Goal: Transaction & Acquisition: Purchase product/service

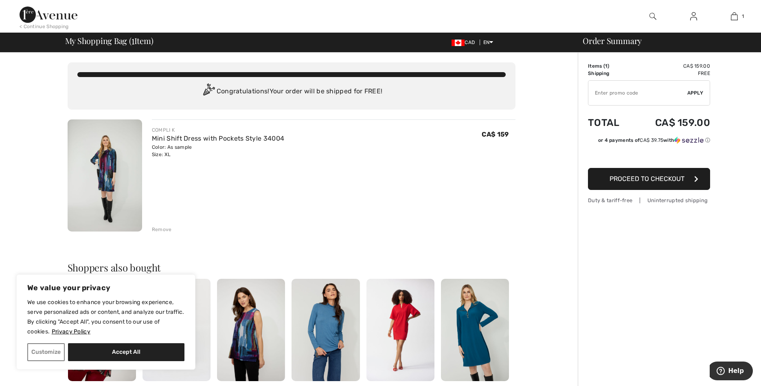
click at [639, 91] on input "TEXT" at bounding box center [638, 93] width 99 height 24
type input "NEW15"
click at [695, 92] on span "Apply" at bounding box center [696, 92] width 16 height 7
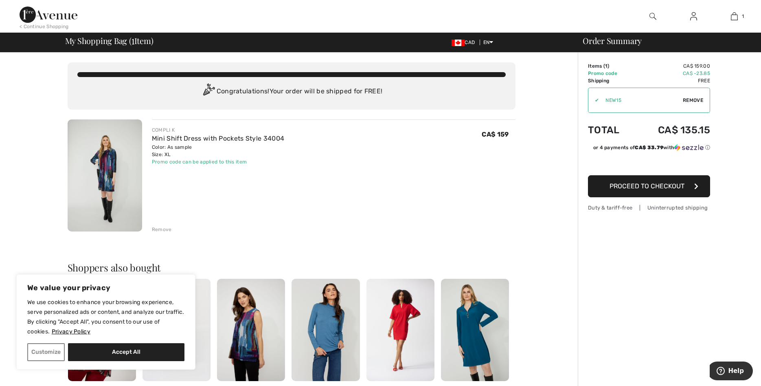
click at [643, 183] on span "Proceed to Checkout" at bounding box center [647, 186] width 75 height 8
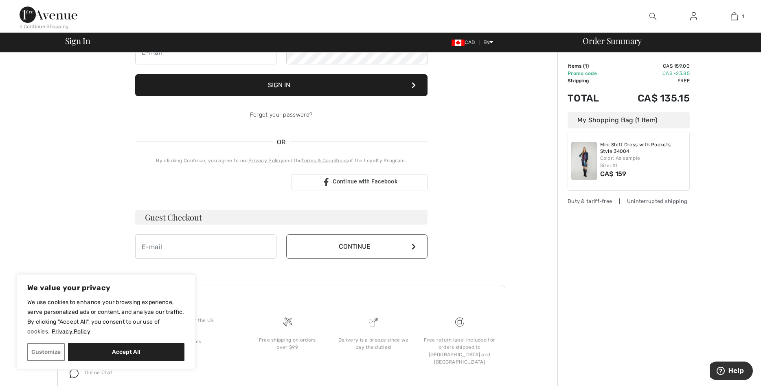
scroll to position [125, 0]
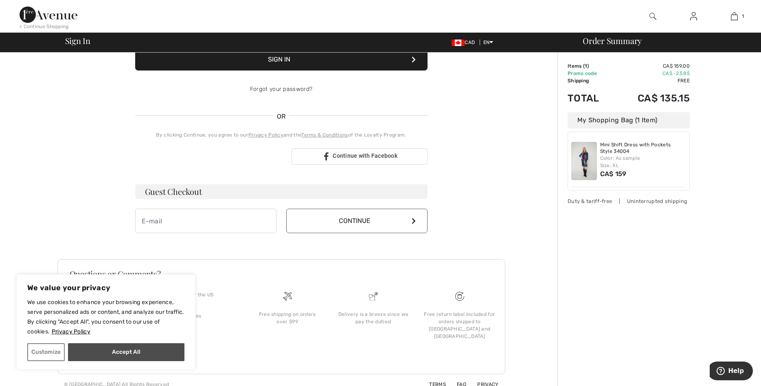
click at [90, 355] on button "Accept All" at bounding box center [126, 352] width 117 height 18
checkbox input "true"
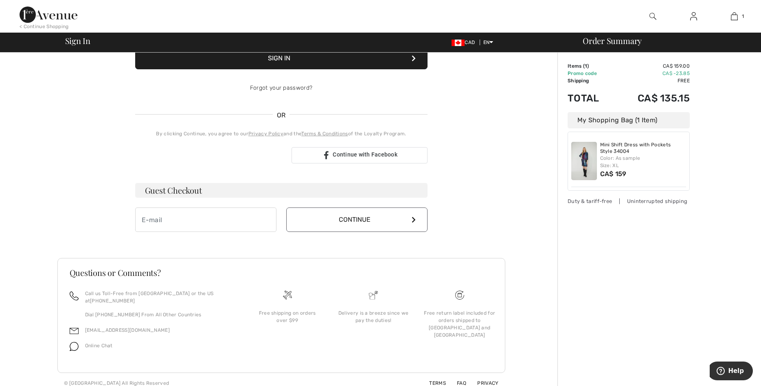
scroll to position [0, 0]
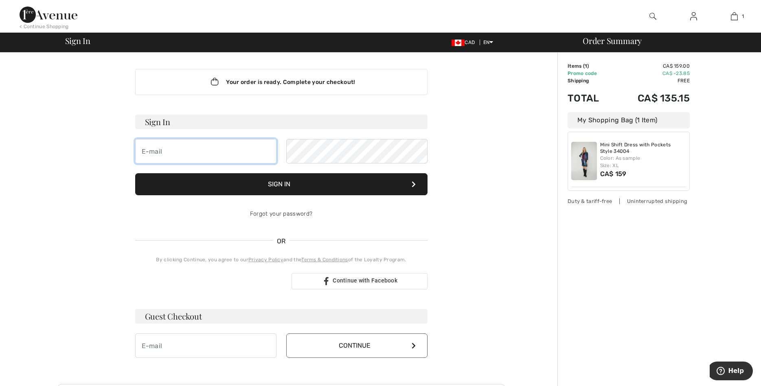
click at [192, 155] on input "email" at bounding box center [205, 151] width 141 height 24
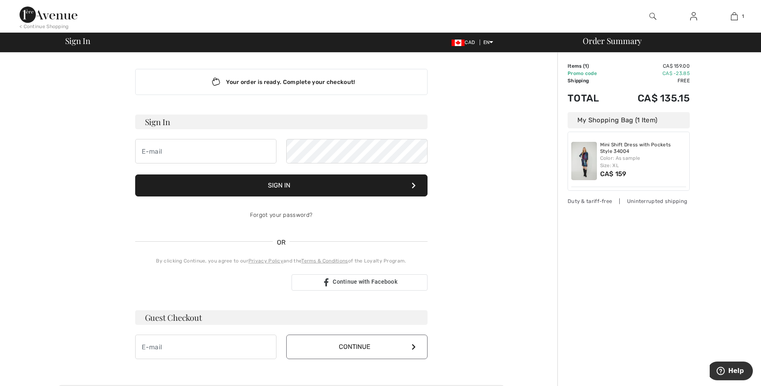
click at [545, 148] on div "Your order is ready. Complete your checkout! Sign In Can not be empty Sign In F…" at bounding box center [281, 287] width 553 height 468
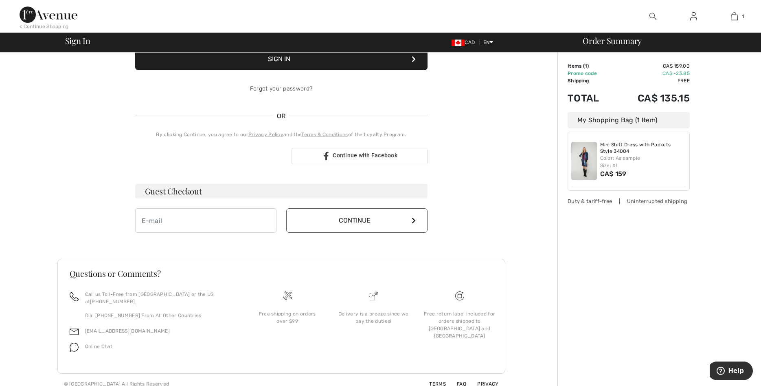
scroll to position [134, 0]
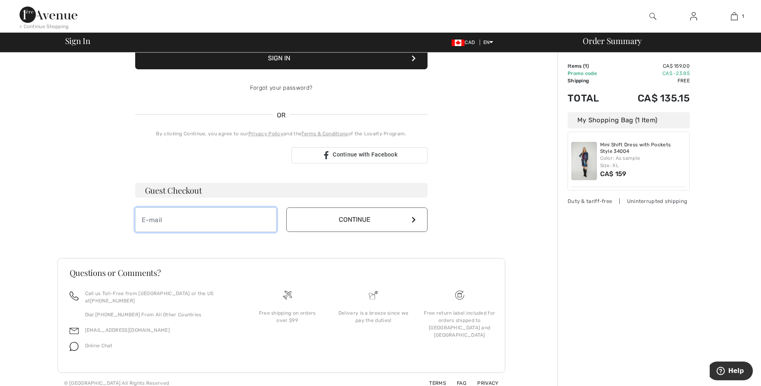
click at [186, 217] on input "email" at bounding box center [205, 219] width 141 height 24
type input "mahchi@hotmail.com"
click at [312, 219] on button "Continue" at bounding box center [356, 219] width 141 height 24
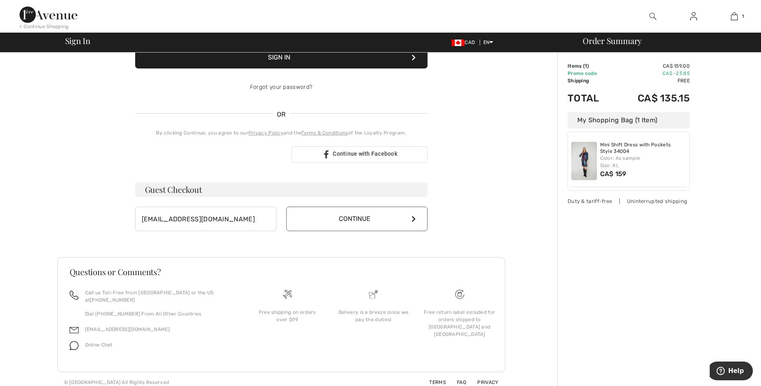
scroll to position [126, 0]
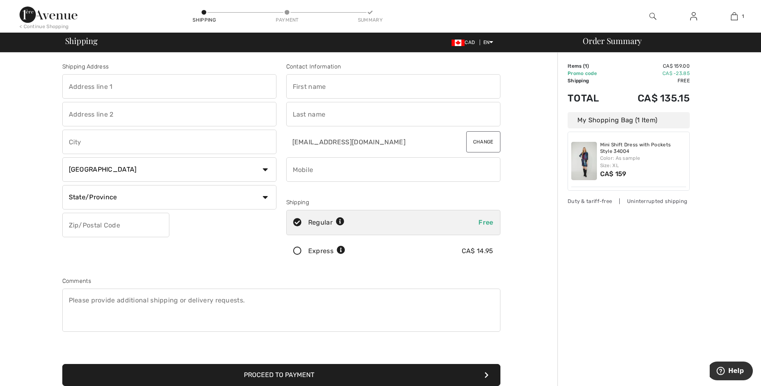
click at [150, 86] on input "text" at bounding box center [169, 86] width 214 height 24
type input "126 Edgewood Avenue"
type input "Toronto"
select select "ON"
type input "M4L3H1"
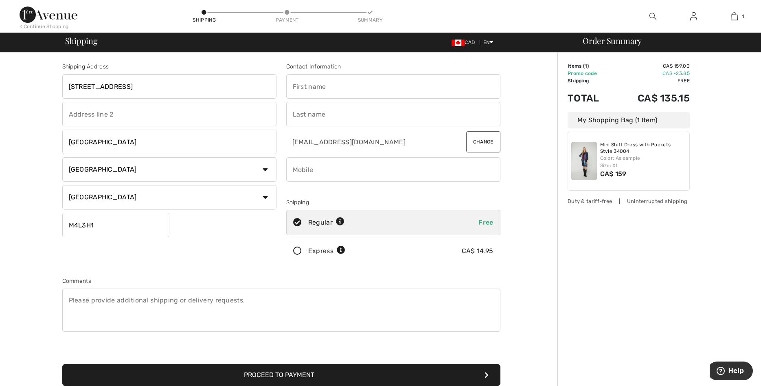
type input "M."
type input "Carlson"
type input "4168847224"
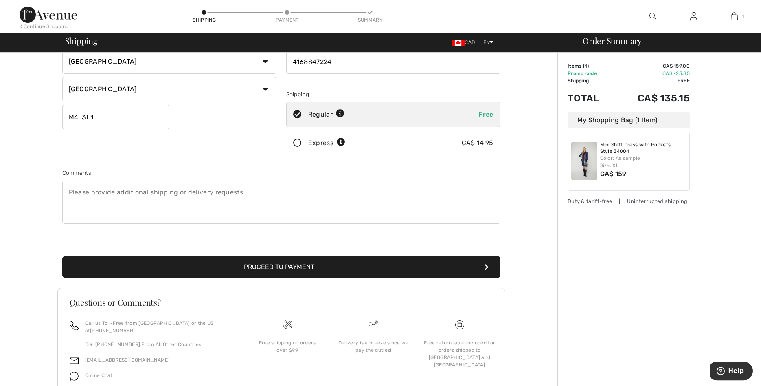
scroll to position [125, 0]
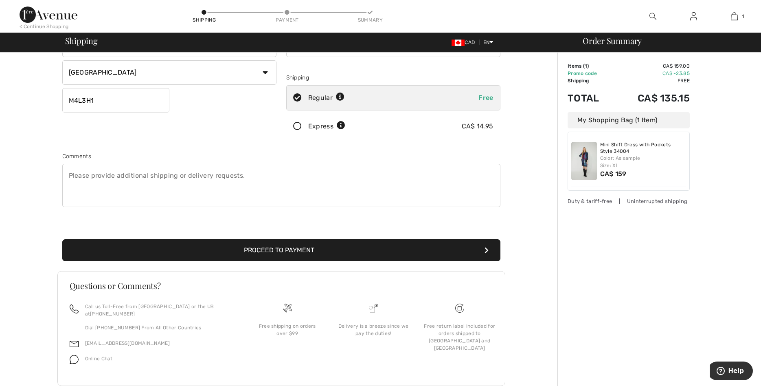
click at [273, 247] on button "Proceed to Payment" at bounding box center [281, 250] width 438 height 22
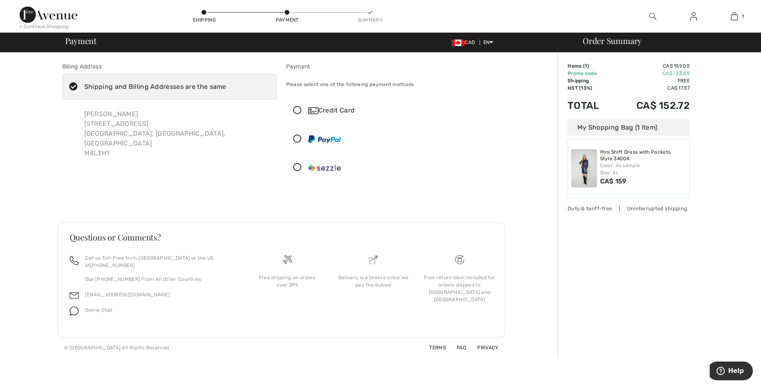
click at [295, 111] on icon at bounding box center [298, 110] width 22 height 9
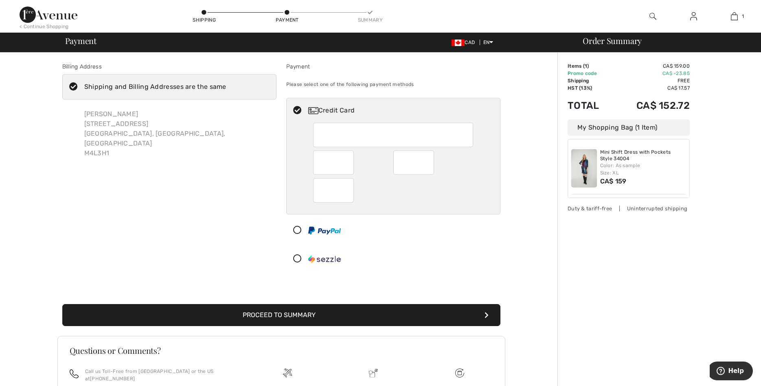
click at [284, 312] on button "Proceed to Summary" at bounding box center [281, 315] width 438 height 22
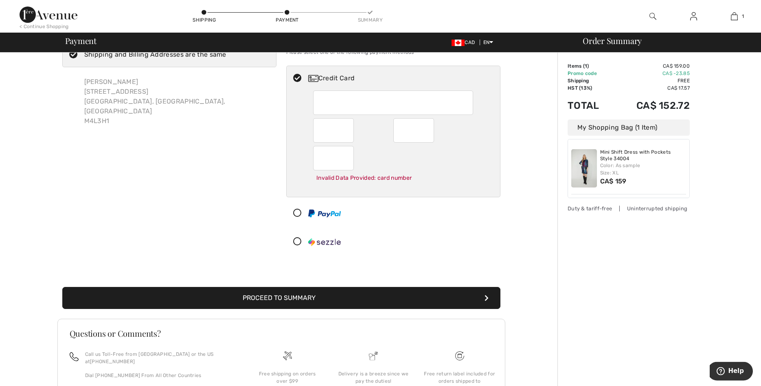
scroll to position [33, 0]
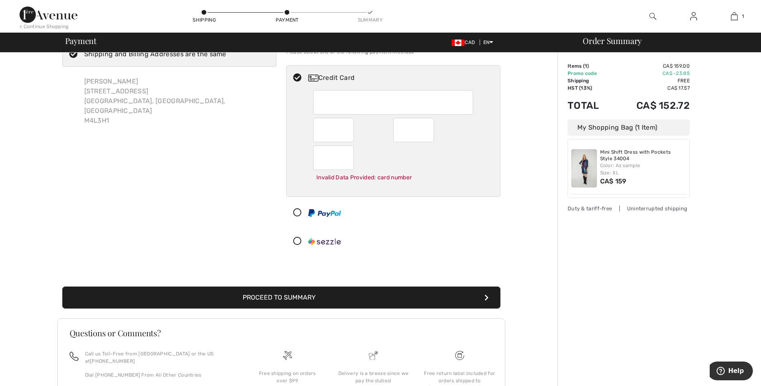
click at [308, 291] on button "Proceed to Summary" at bounding box center [281, 297] width 438 height 22
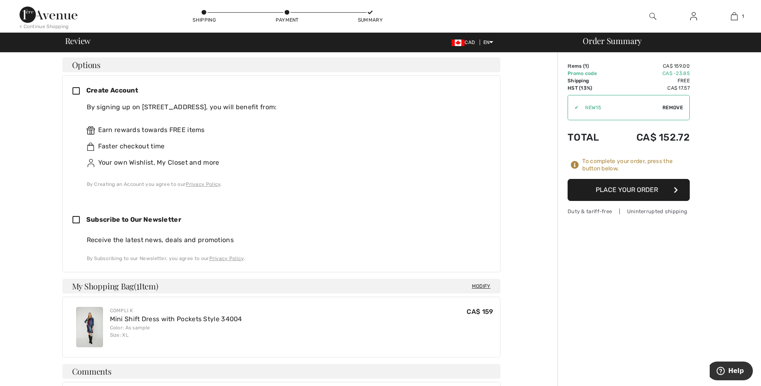
scroll to position [249, 0]
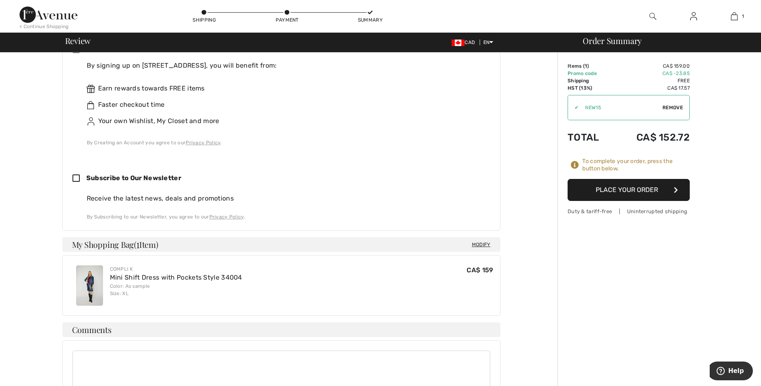
click at [649, 187] on button "Place Your Order" at bounding box center [629, 190] width 122 height 22
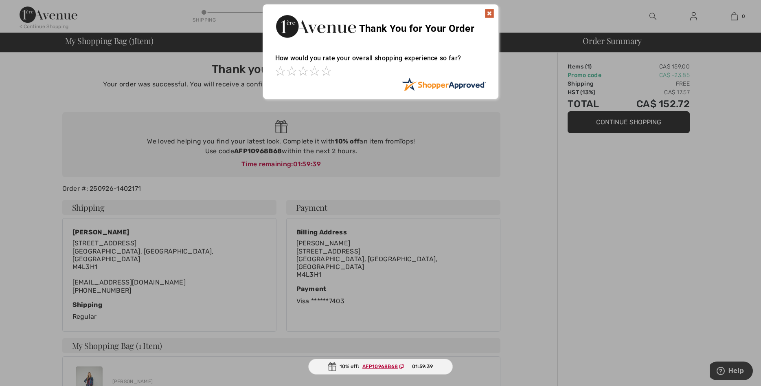
click at [332, 70] on div at bounding box center [380, 71] width 211 height 11
click at [330, 71] on span at bounding box center [326, 71] width 10 height 10
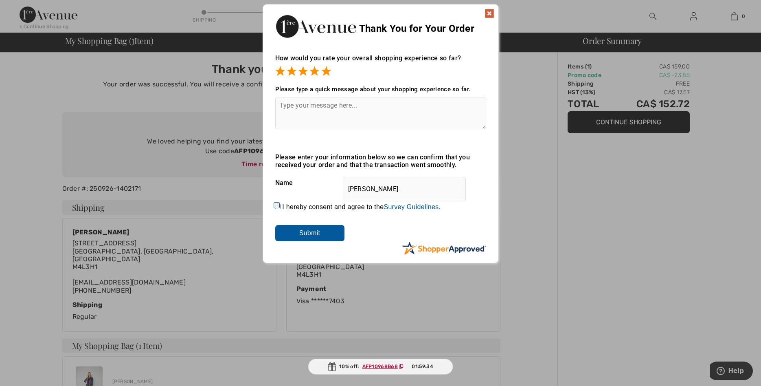
click at [485, 16] on img at bounding box center [490, 14] width 10 height 10
